Goal: Task Accomplishment & Management: Manage account settings

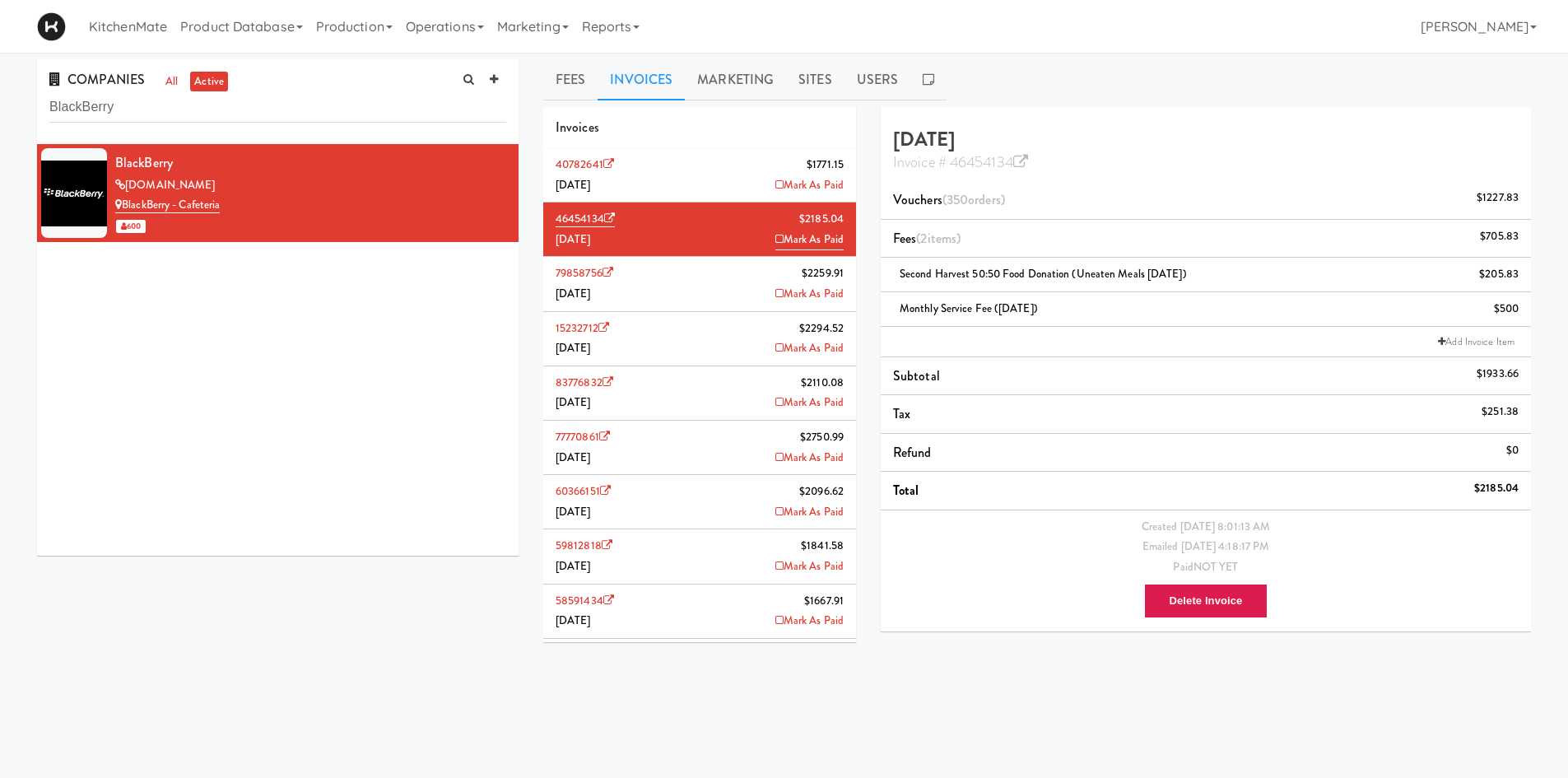
click at [711, 186] on li "40782641 $1771.[DATE] Mark As Paid" at bounding box center [699, 175] width 312 height 54
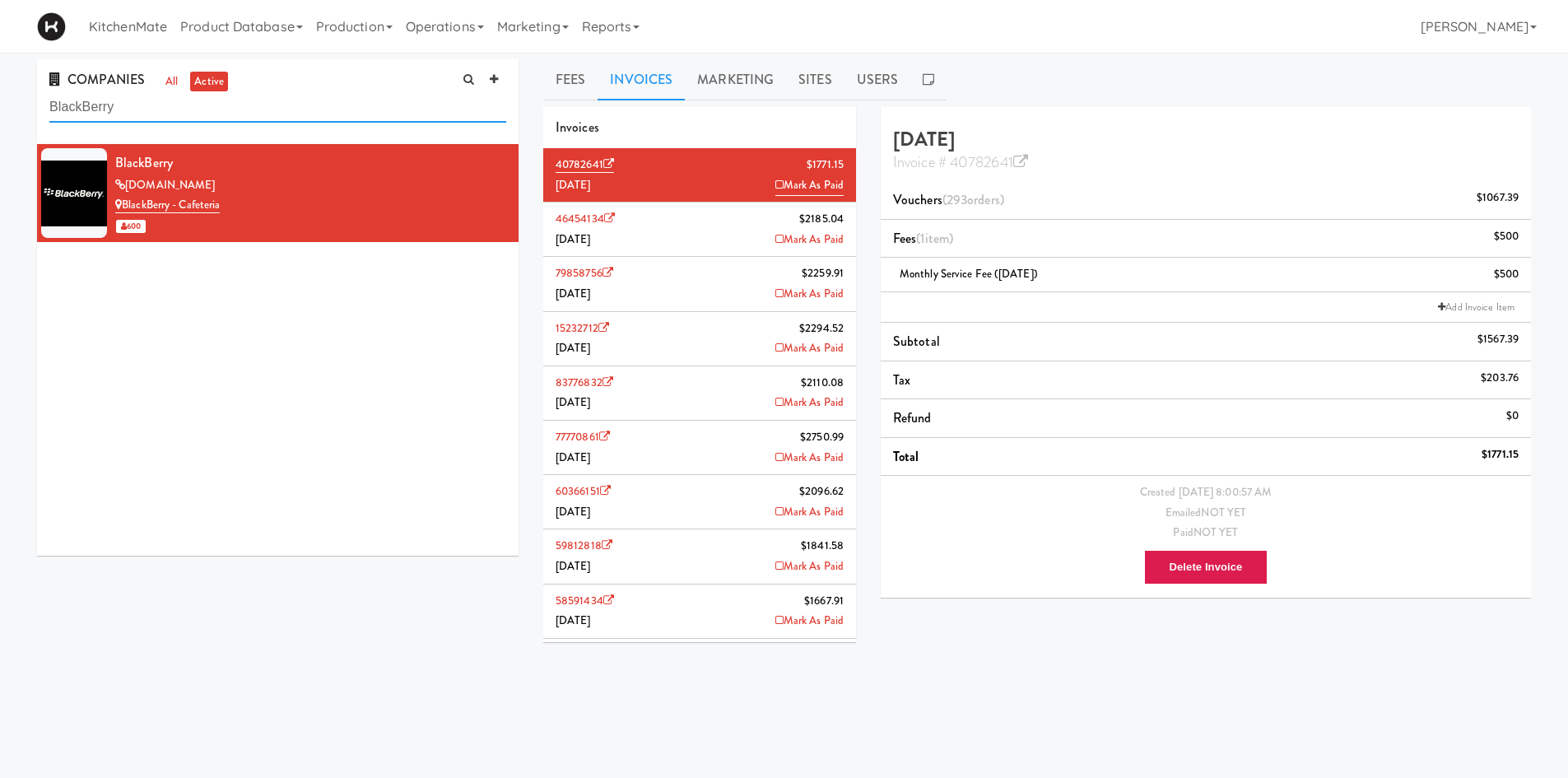
click at [297, 111] on input "BlackBerry" at bounding box center [278, 107] width 457 height 30
click at [297, 110] on input "BlackBerry" at bounding box center [278, 107] width 457 height 30
paste input "aylis Medical Technologies"
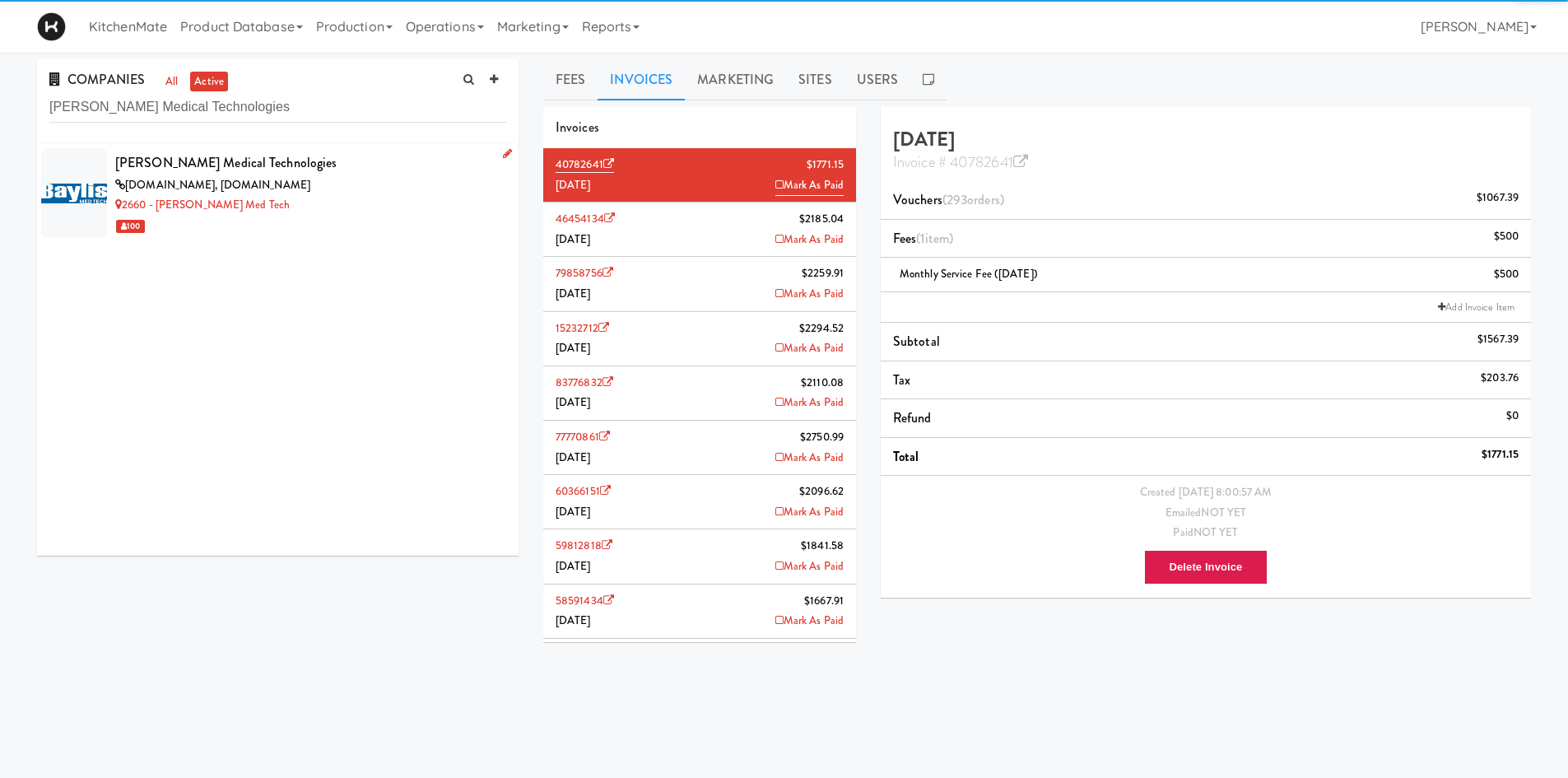
click at [287, 160] on div "[PERSON_NAME] Medical Technologies" at bounding box center [311, 163] width 391 height 24
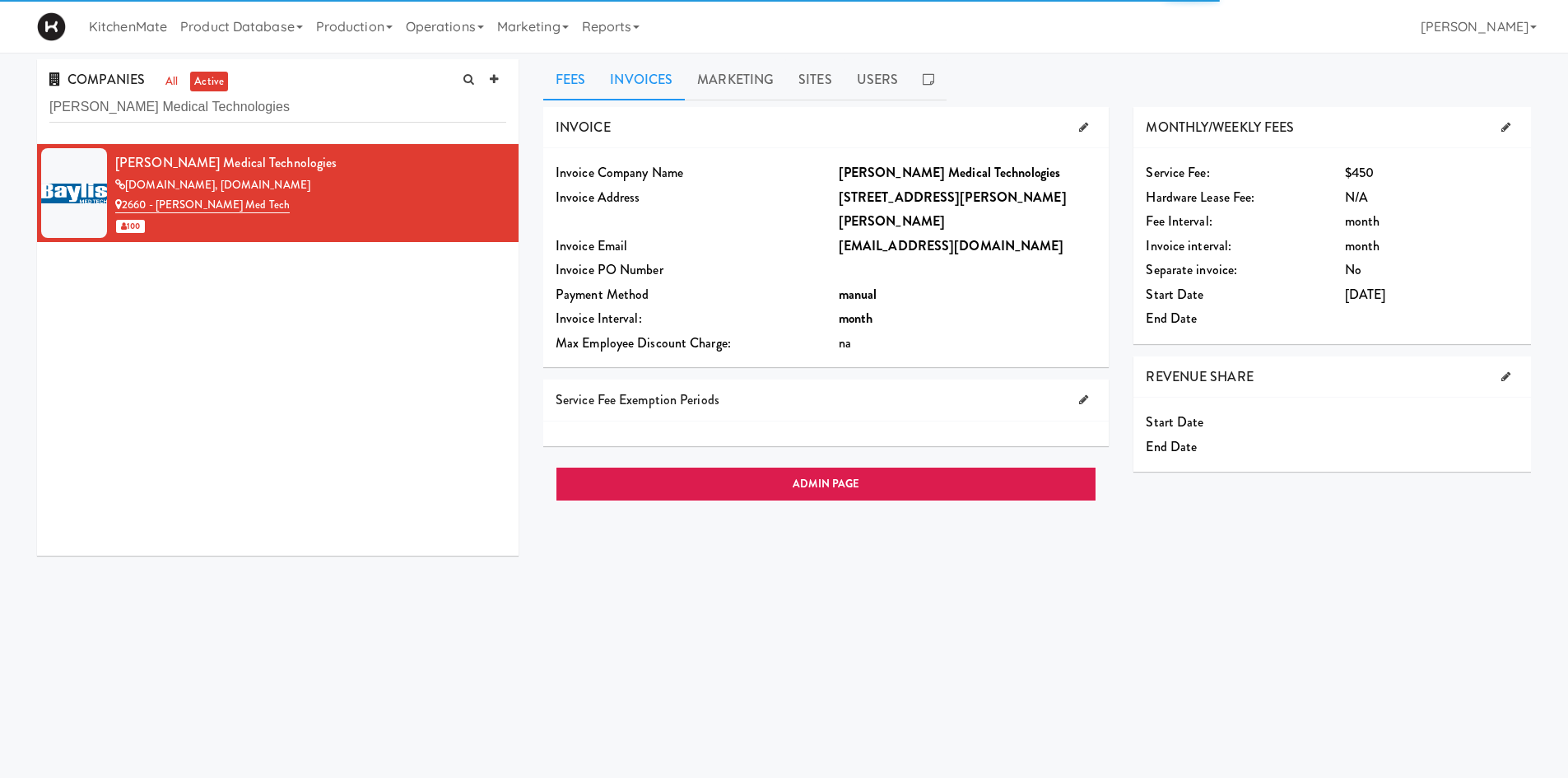
click at [625, 91] on link "Invoices" at bounding box center [641, 80] width 87 height 41
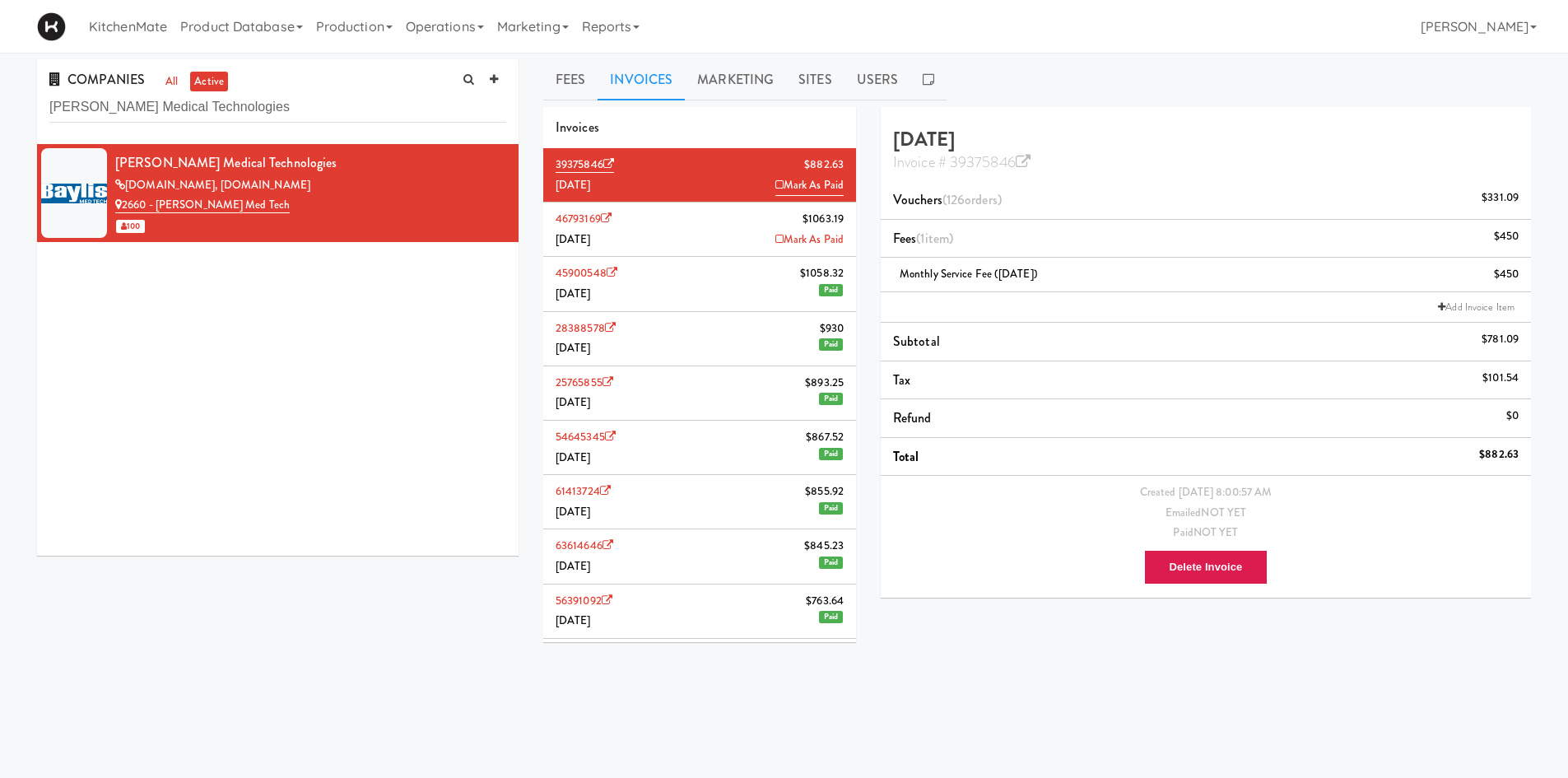
click at [647, 219] on li "46793169 $1063.[DATE] [PERSON_NAME]" at bounding box center [699, 230] width 312 height 54
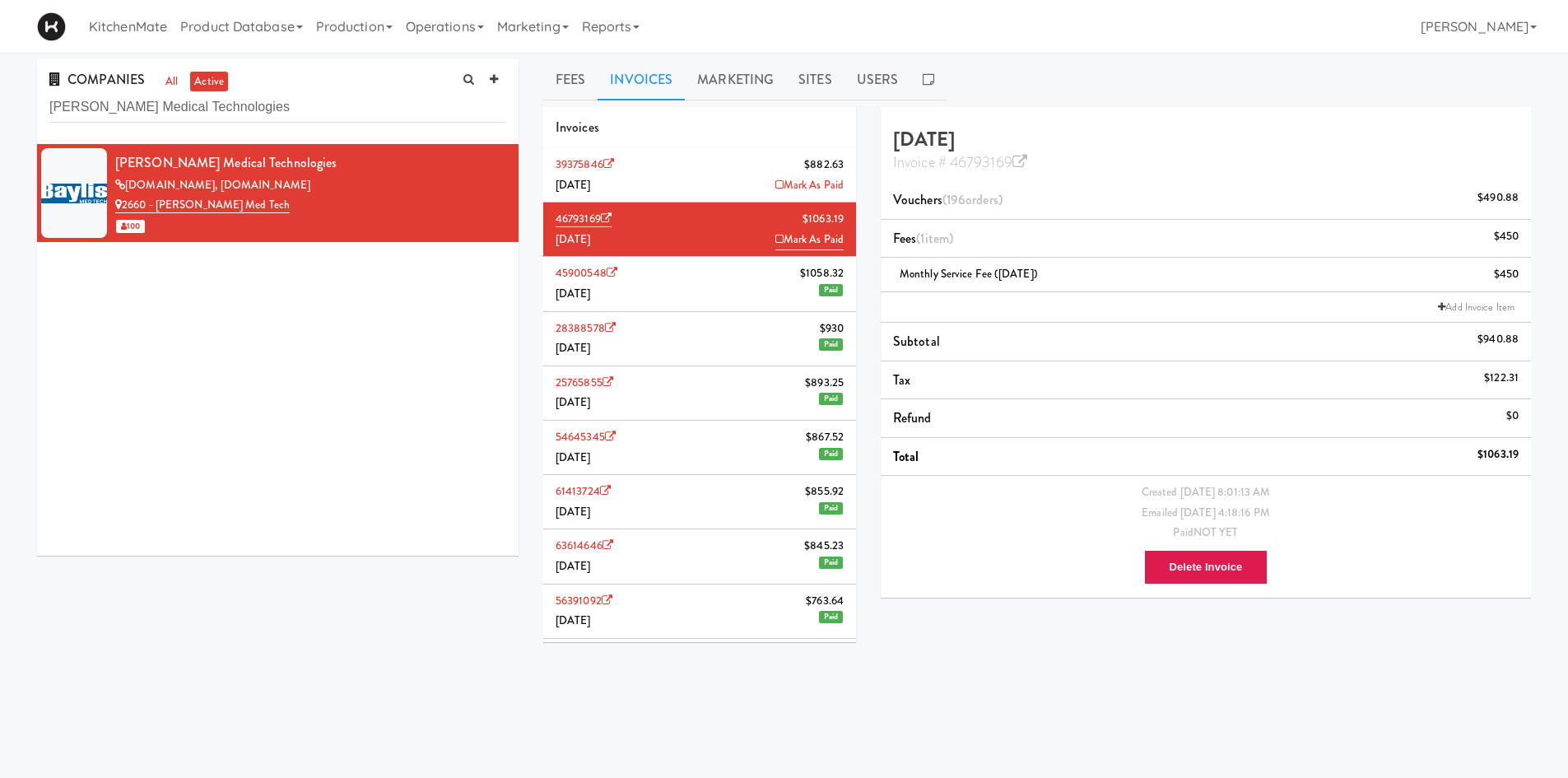
click at [657, 173] on li "39375846 $882.63 [DATE] Mark As Paid" at bounding box center [699, 175] width 312 height 54
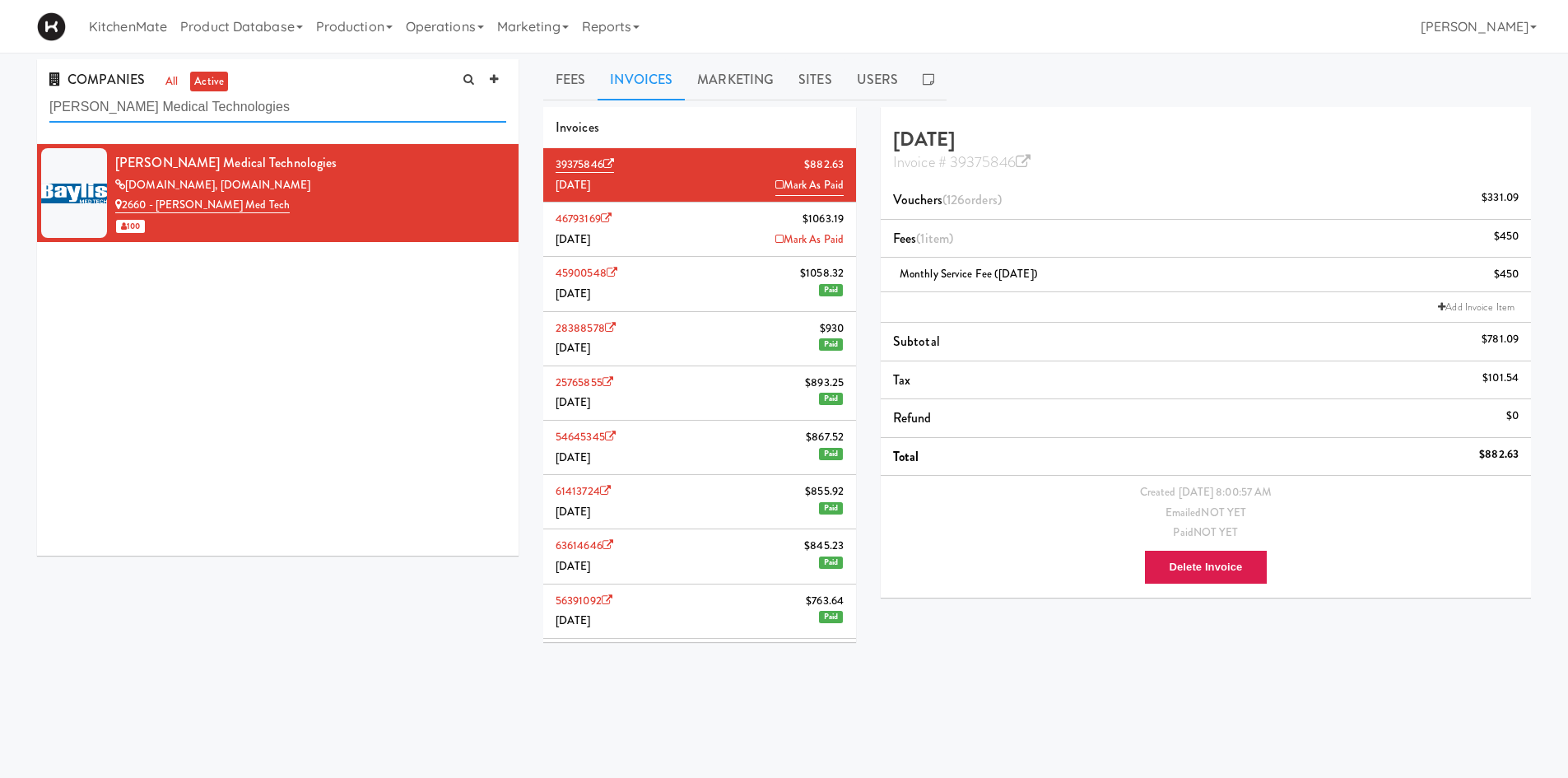
click at [392, 103] on input "[PERSON_NAME] Medical Technologies" at bounding box center [278, 107] width 457 height 30
click at [391, 107] on input "[PERSON_NAME] Medical Technologies" at bounding box center [278, 107] width 457 height 30
paste input "lackBerry"
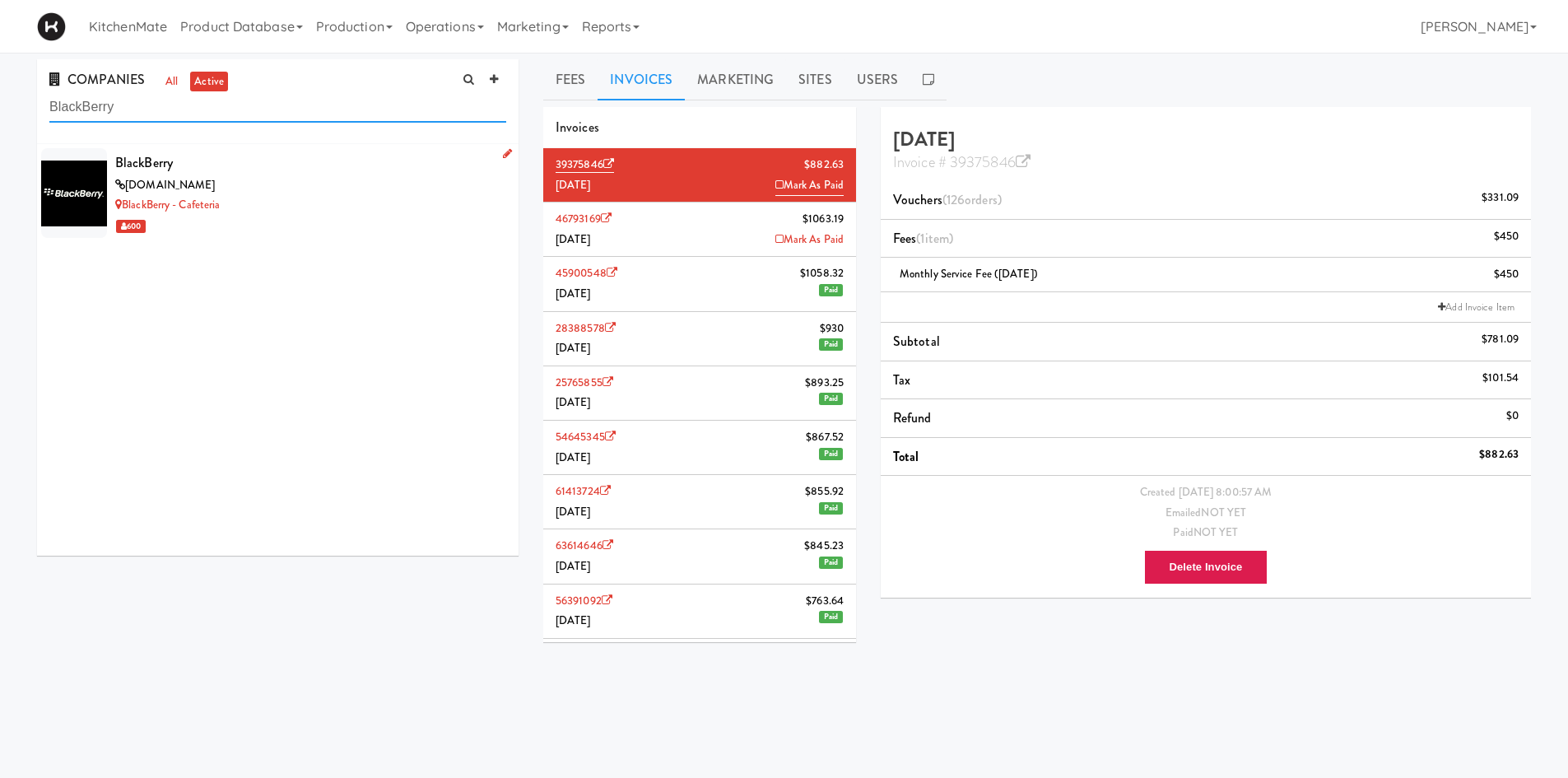
type input "BlackBerry"
click at [279, 191] on div "[DOMAIN_NAME]" at bounding box center [311, 186] width 391 height 21
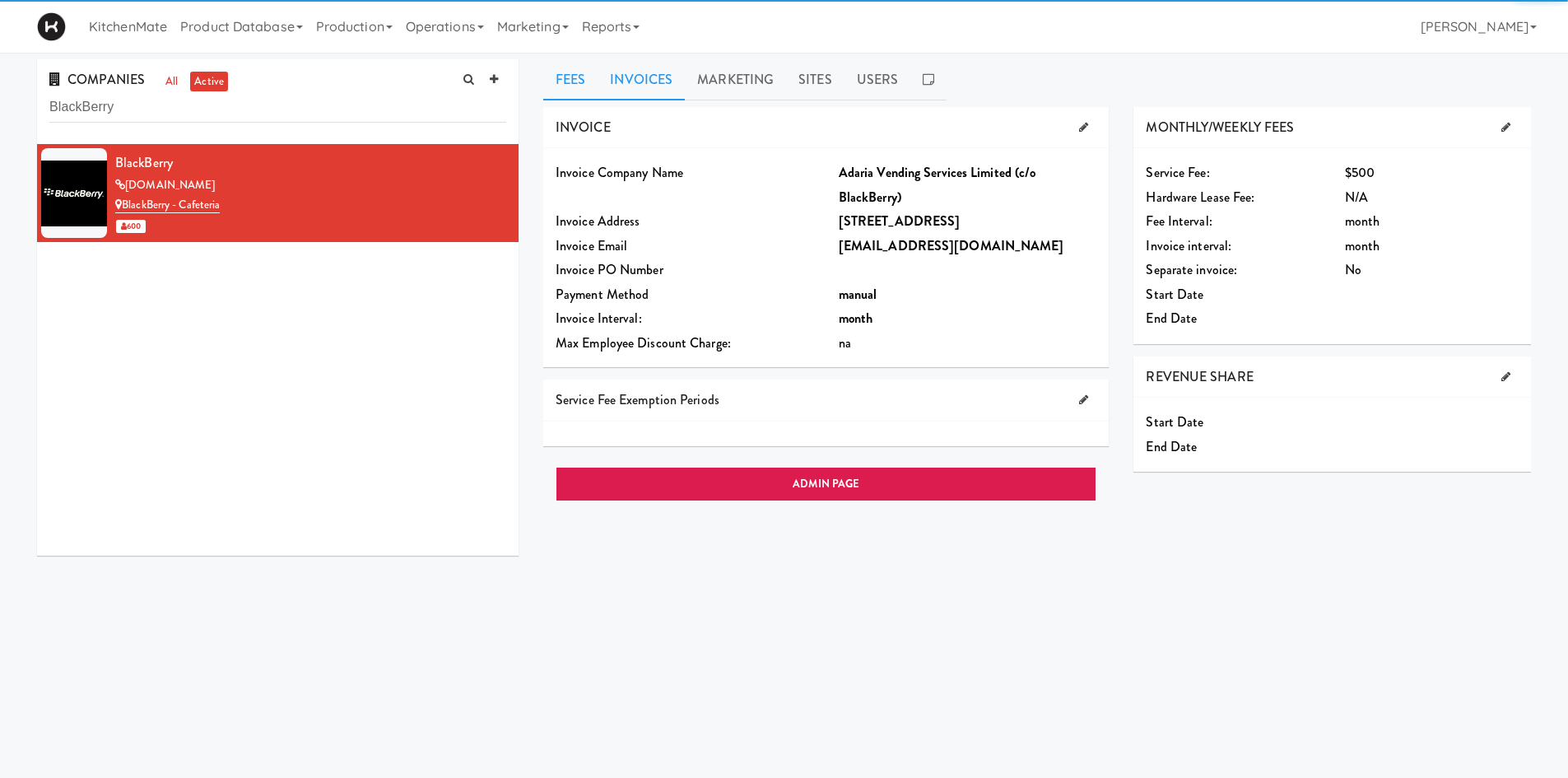
click at [642, 70] on link "Invoices" at bounding box center [641, 80] width 87 height 41
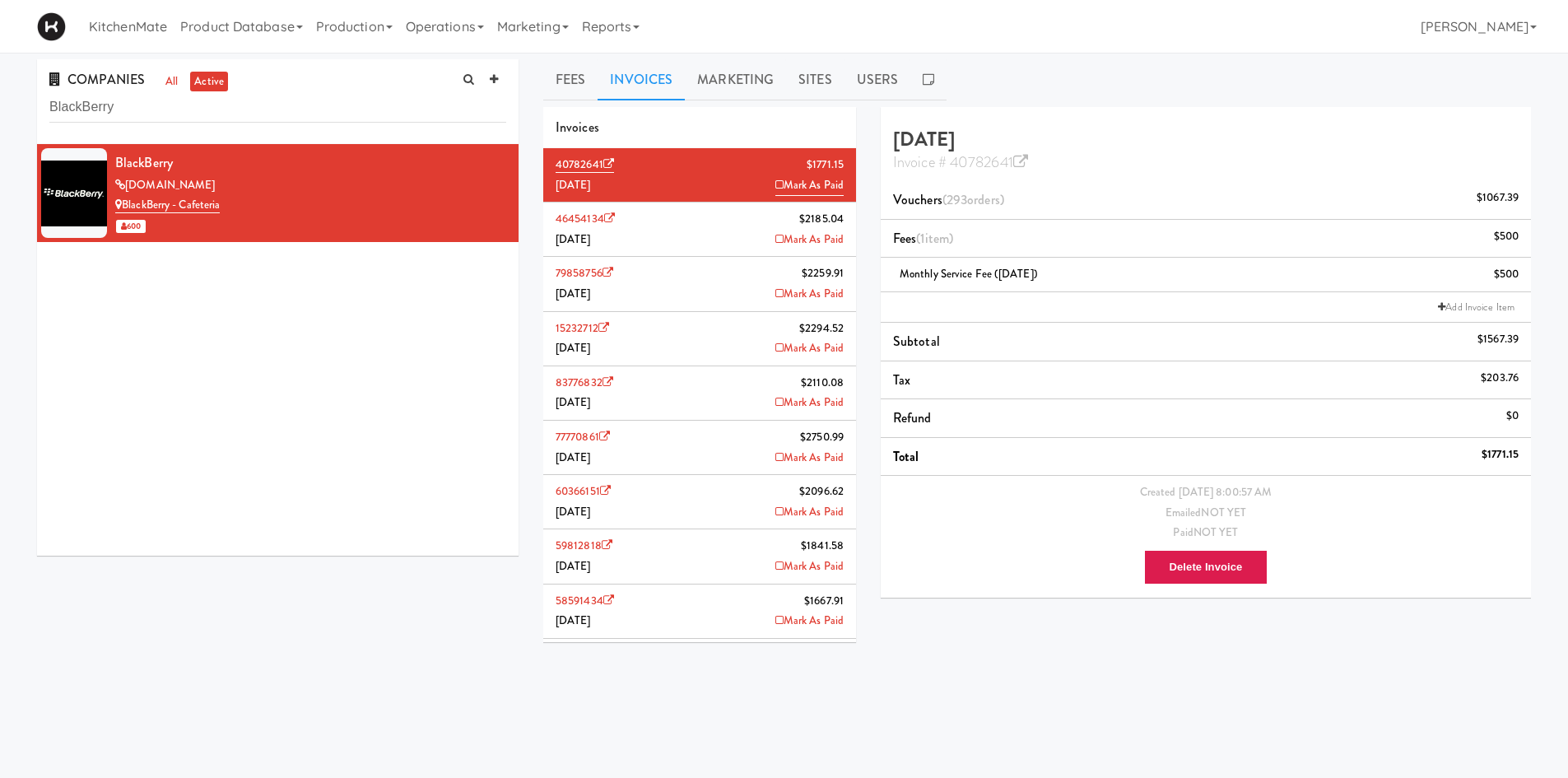
click at [679, 221] on li "46454134 $2185.[DATE] Mark As Paid" at bounding box center [699, 230] width 312 height 54
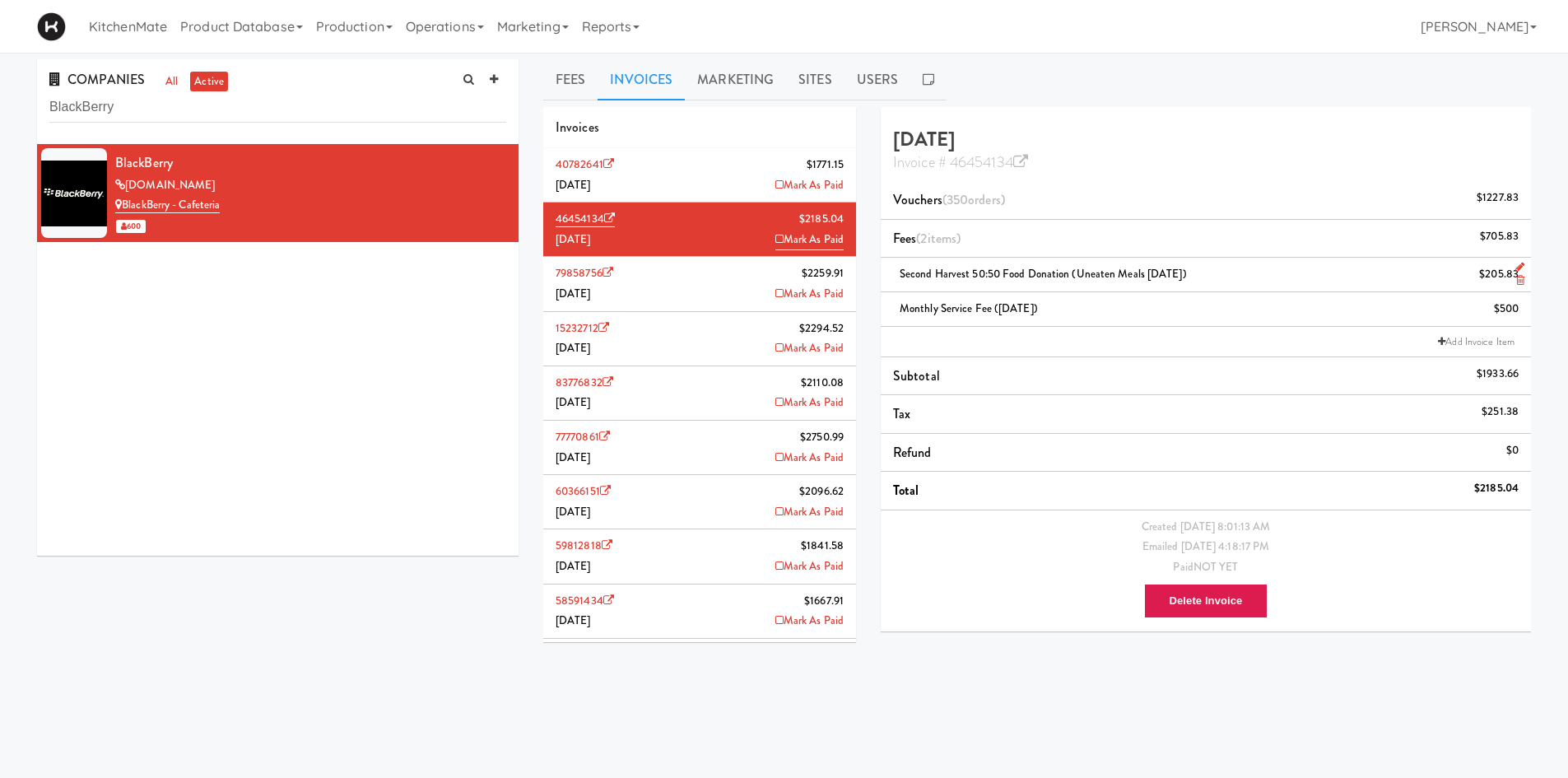
drag, startPoint x: 1205, startPoint y: 279, endPoint x: 882, endPoint y: 281, distance: 323.0
click at [882, 281] on li "Second Harvest 50:50 Food Donation (Uneaten Meals [DATE]) $205.83" at bounding box center [1206, 275] width 650 height 35
copy span "Second Harvest 50:50 Food Donation (Uneaten Meals [DATE])"
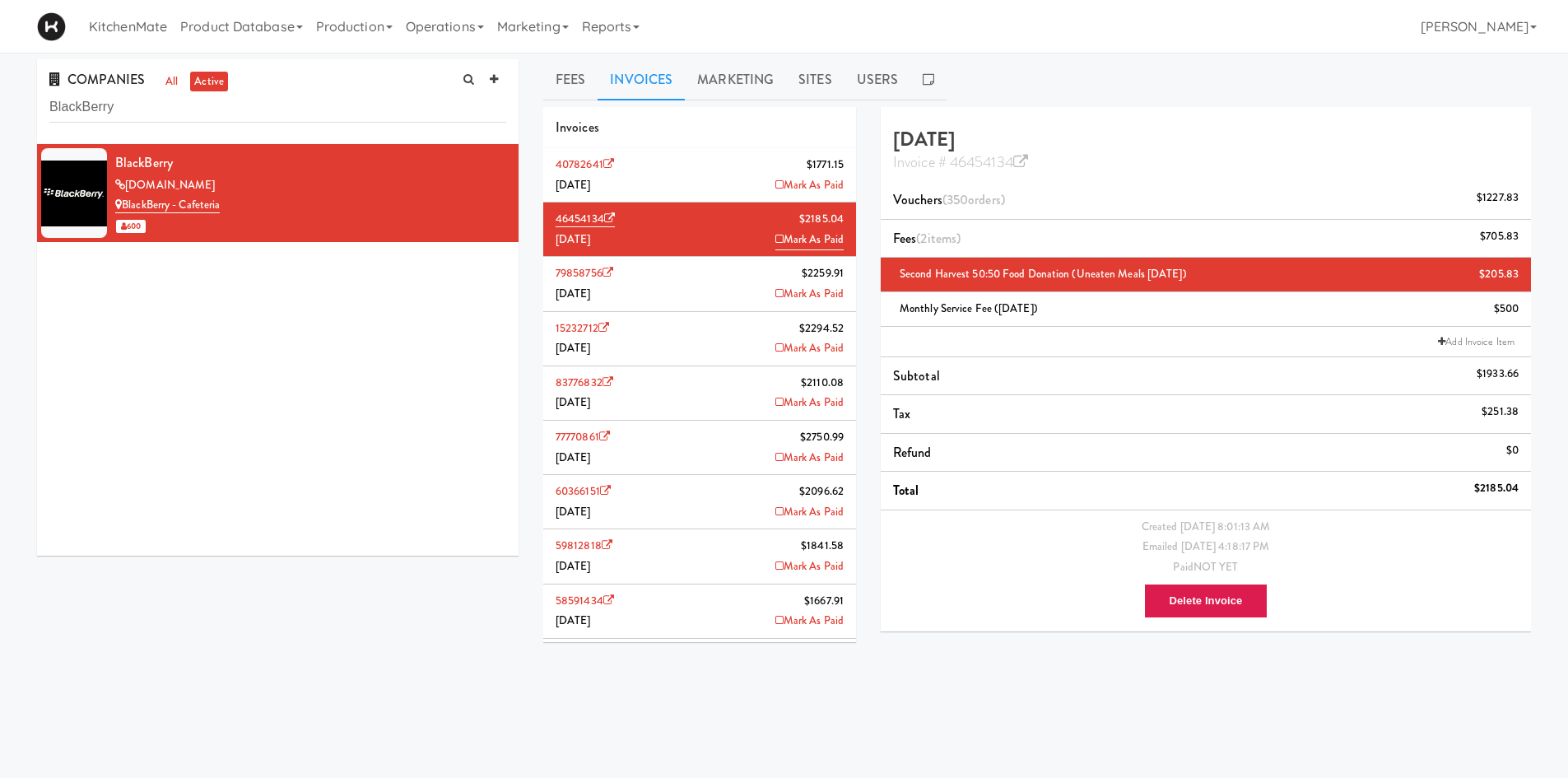
click at [639, 165] on li "40782641 $1771.[DATE] Mark As Paid" at bounding box center [699, 175] width 312 height 54
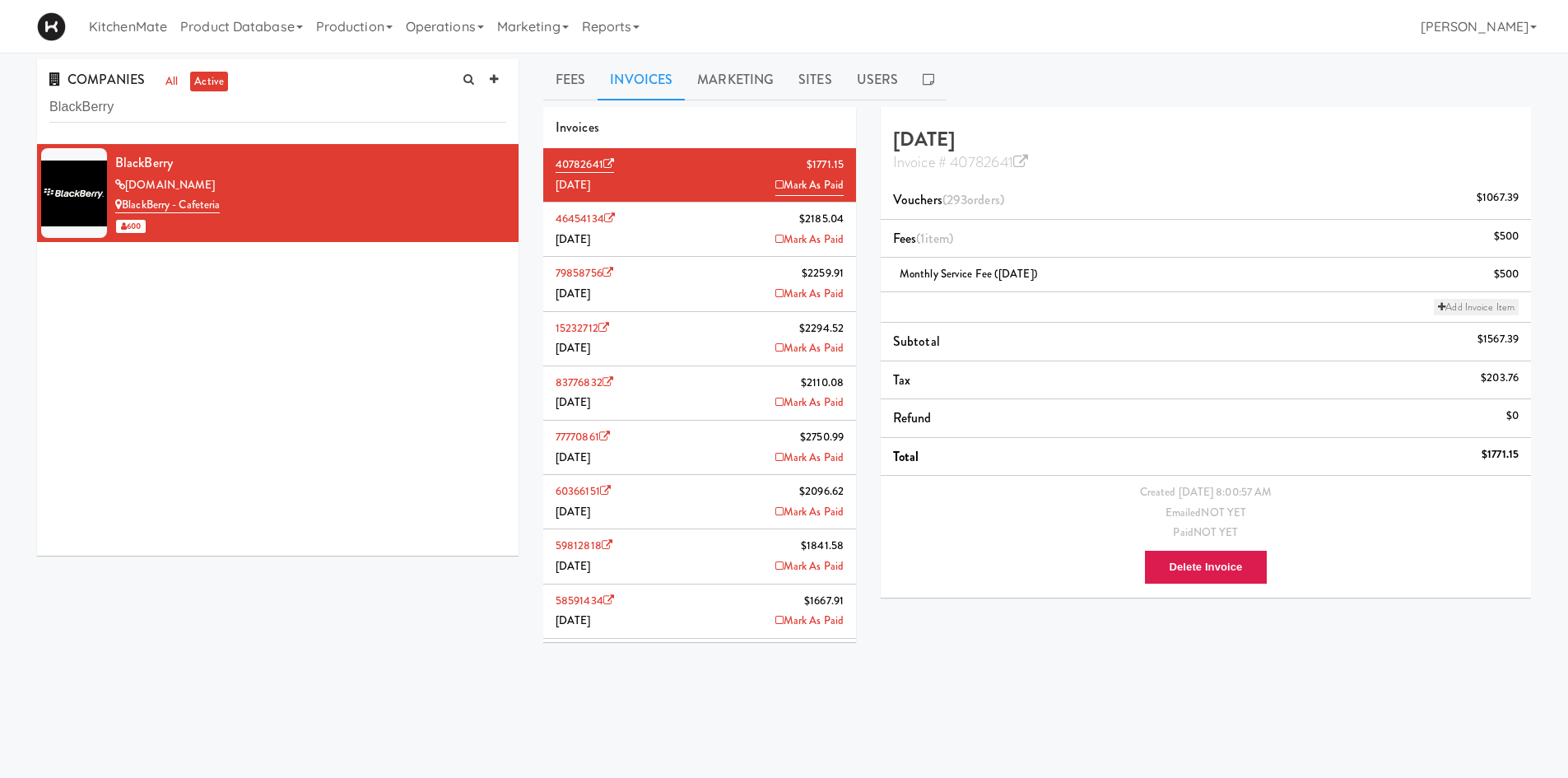
click at [1472, 313] on link "Add Invoice Item" at bounding box center [1476, 307] width 84 height 17
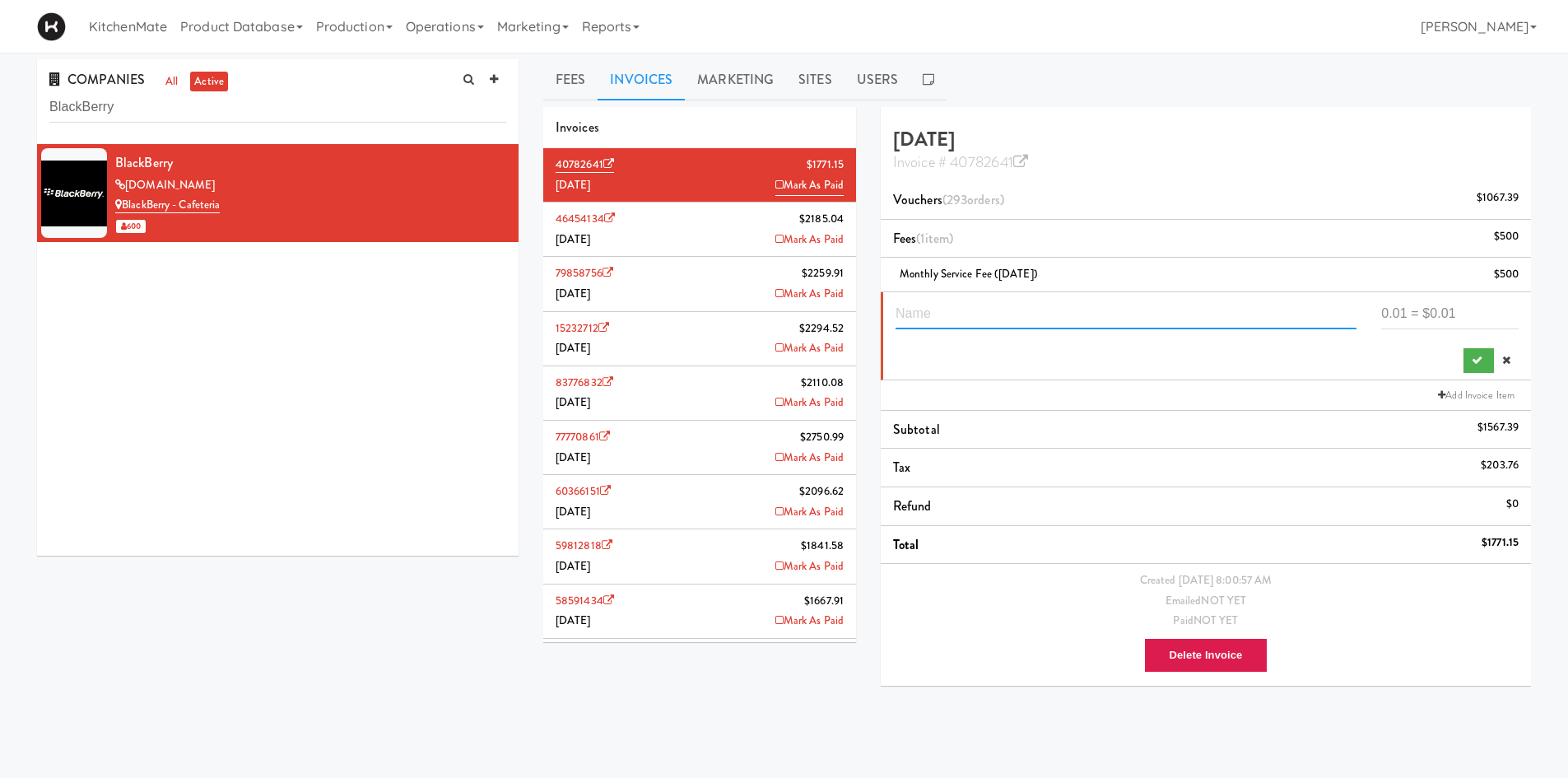
click at [1122, 311] on input "text" at bounding box center [1125, 313] width 461 height 30
paste input "Second Harvest 50:50 Food Donation (Uneaten Meals [DATE])"
type input "Second Harvest 50:50 Food Donation (Uneaten Meals [DATE])"
click at [1429, 304] on input "number" at bounding box center [1450, 313] width 138 height 30
type input "1"
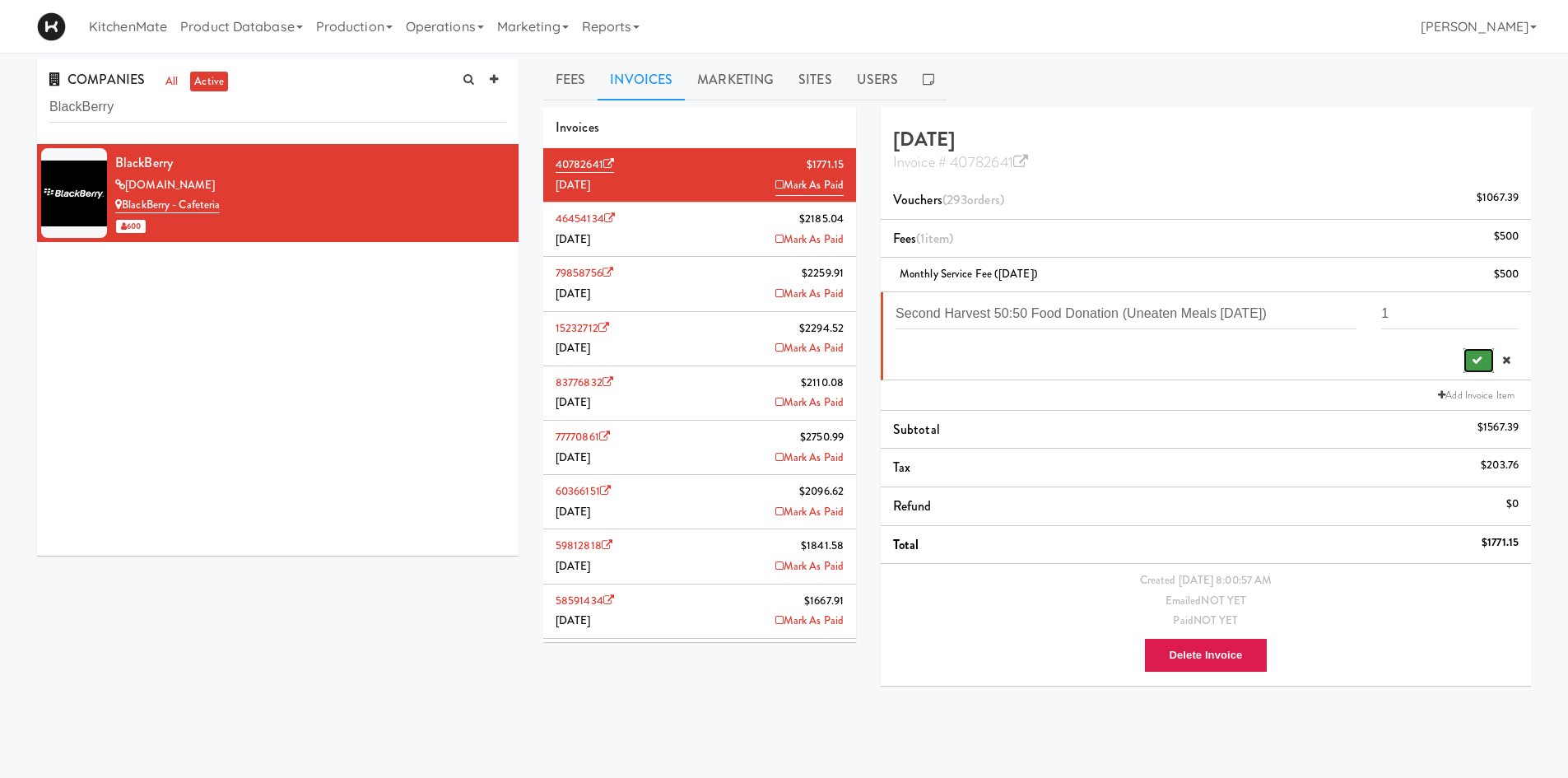
click at [1476, 366] on icon "submit" at bounding box center [1477, 359] width 10 height 10
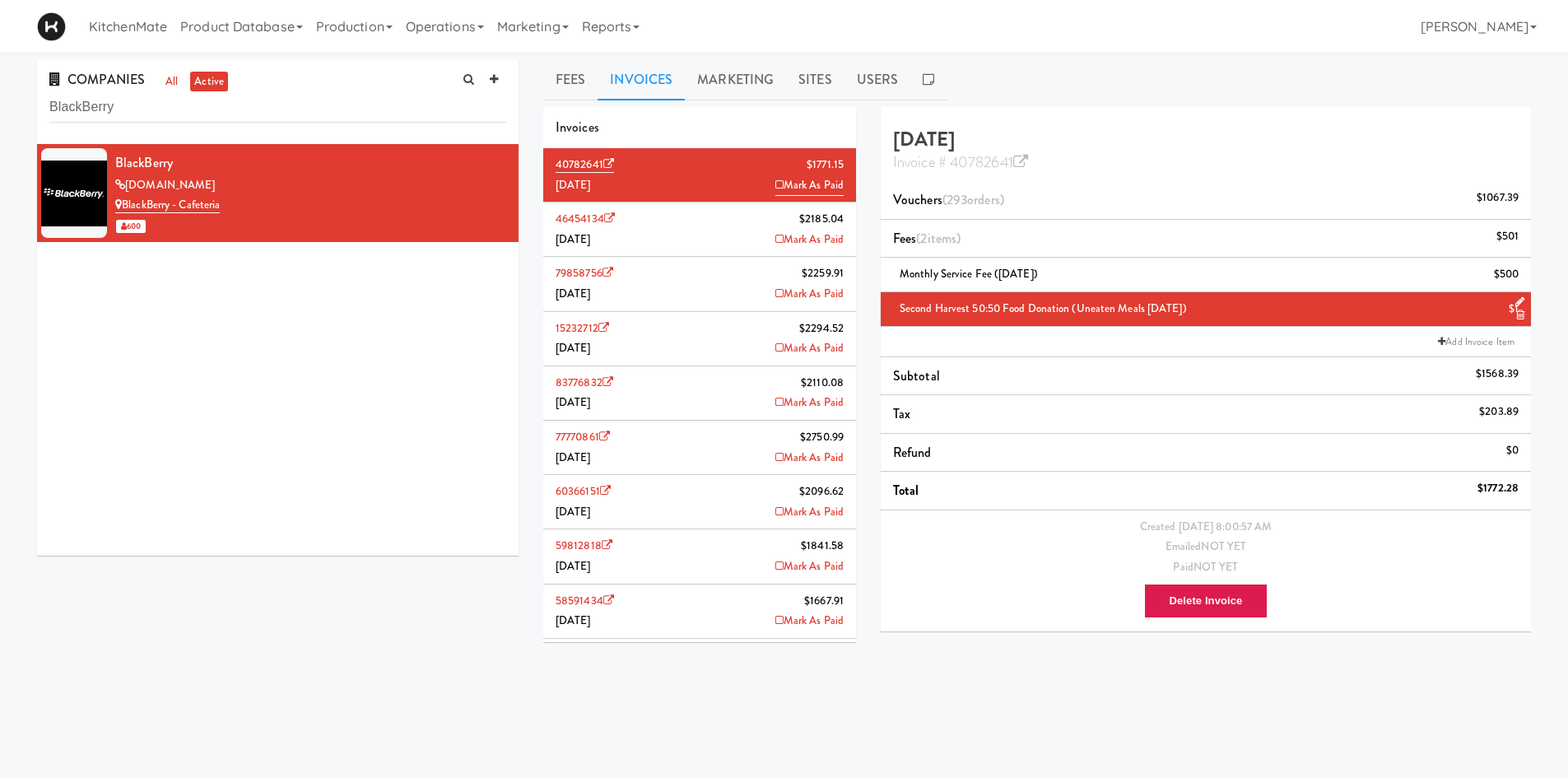
click at [1157, 308] on span "Second Harvest 50:50 Food Donation (Uneaten Meals [DATE])" at bounding box center [1043, 308] width 287 height 16
click at [1512, 297] on link at bounding box center [1516, 302] width 16 height 21
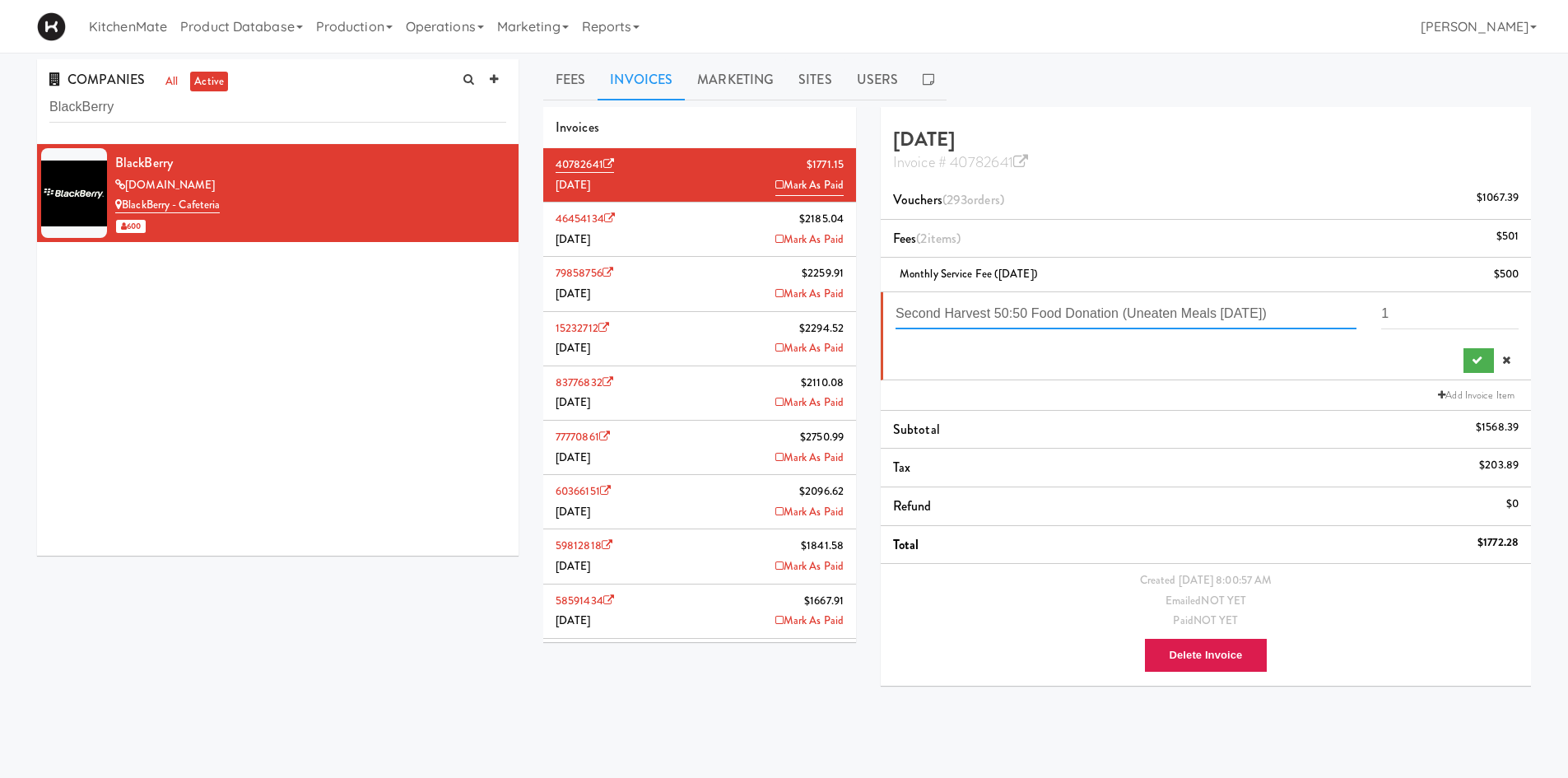
click at [1225, 307] on input "Second Harvest 50:50 Food Donation (Uneaten Meals [DATE])" at bounding box center [1125, 313] width 461 height 30
type input "Second Harvest 50:50 Food Donation (Uneaten Meals [DATE])"
click at [1484, 369] on button "submit" at bounding box center [1479, 360] width 30 height 24
